Goal: Information Seeking & Learning: Understand process/instructions

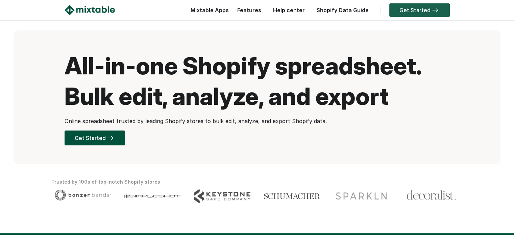
click at [411, 13] on link "Get Started" at bounding box center [419, 10] width 61 height 14
click at [293, 11] on link "Help center" at bounding box center [289, 10] width 39 height 7
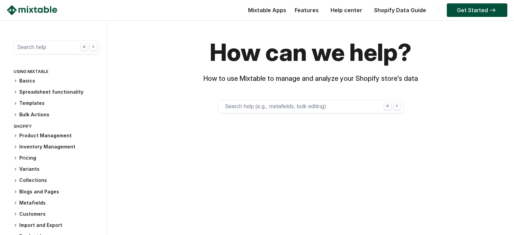
click at [52, 44] on button "Search help ⌘ K" at bounding box center [57, 48] width 87 height 14
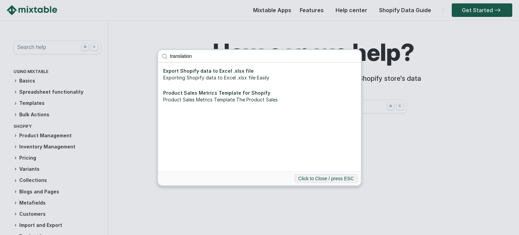
type input "translation"
click button "submit" at bounding box center [0, 0] width 0 height 0
click at [442, 75] on div "translation Export Shopify data to Excel .xlsx file Exporting Shopify data to E…" at bounding box center [259, 117] width 519 height 235
click at [388, 160] on div "translation Export Shopify data to Excel .xlsx file Exporting Shopify data to E…" at bounding box center [259, 117] width 519 height 235
click at [120, 126] on div "translation Export Shopify data to Excel .xlsx file Exporting Shopify data to E…" at bounding box center [259, 117] width 519 height 235
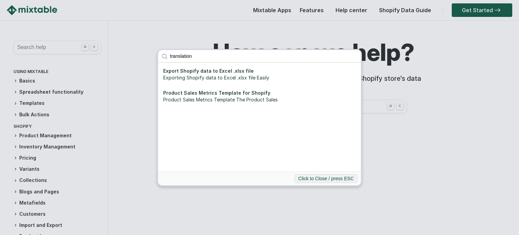
click at [155, 142] on div "translation Export Shopify data to Excel .xlsx file Exporting Shopify data to E…" at bounding box center [259, 117] width 519 height 235
click at [329, 182] on button "Click to Close / press ESC" at bounding box center [326, 178] width 63 height 9
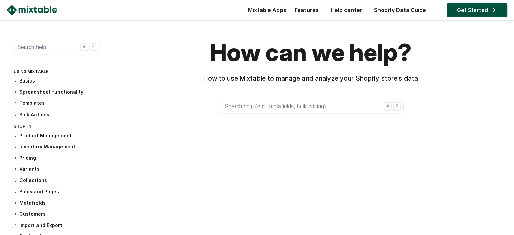
click at [34, 206] on h3 "Metafields" at bounding box center [57, 202] width 87 height 7
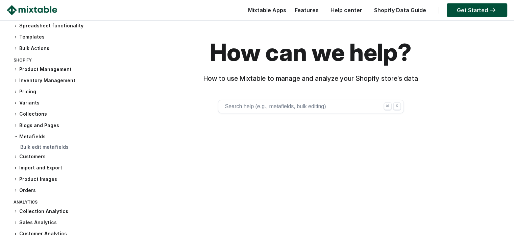
scroll to position [68, 0]
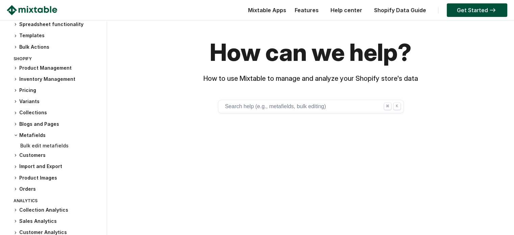
click at [46, 146] on link "Bulk edit metafields" at bounding box center [44, 146] width 48 height 6
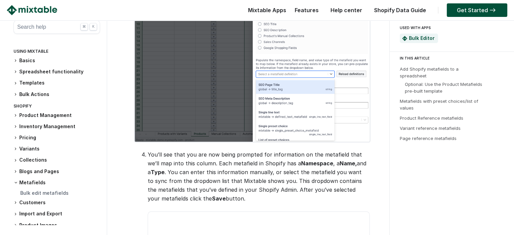
scroll to position [879, 0]
